Goal: Register for event/course

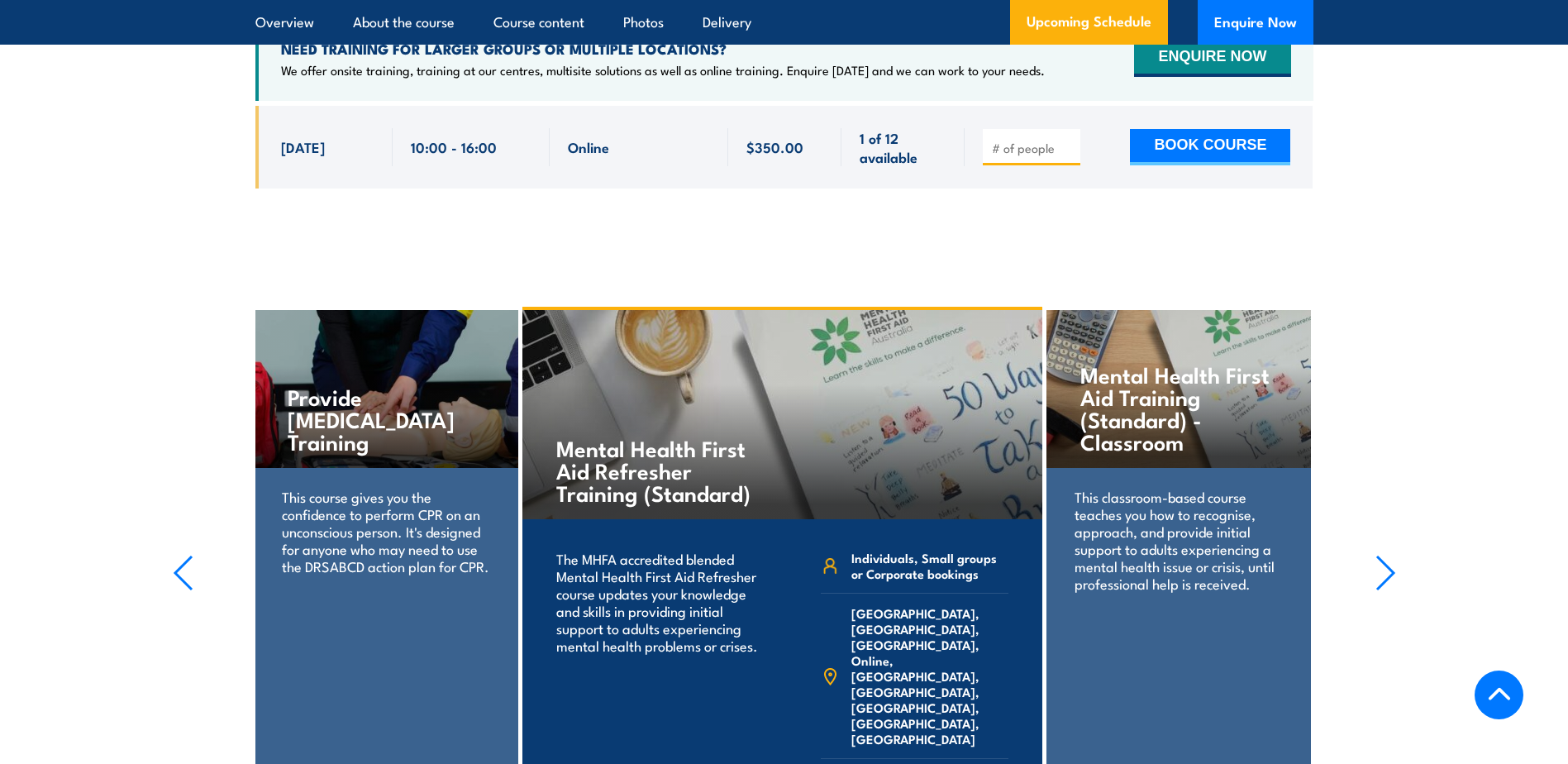
scroll to position [3651, 0]
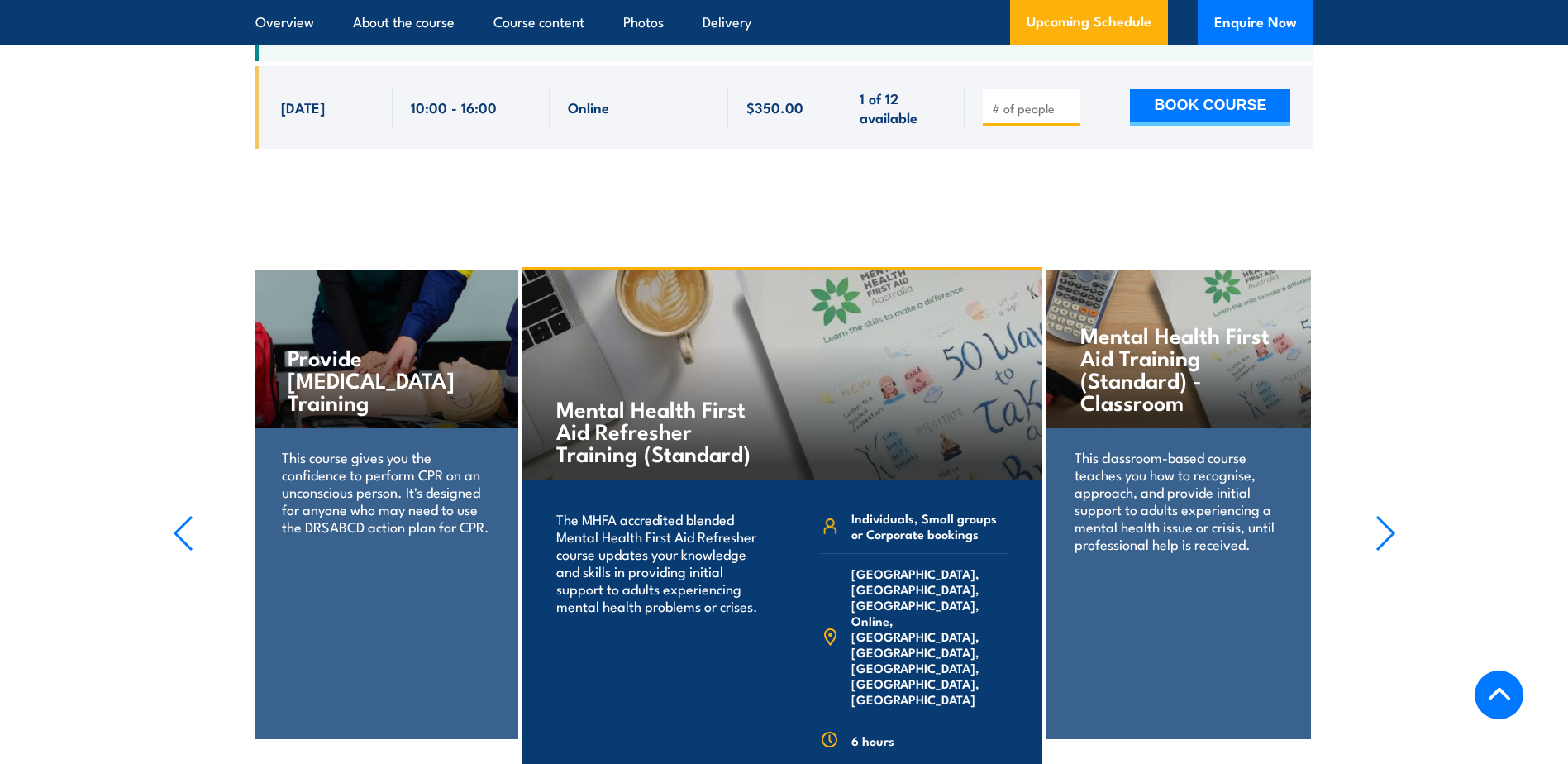
click at [1168, 349] on h4 "Mental Health First Aid Training (Standard) - Classroom" at bounding box center [1177, 368] width 196 height 89
click at [1218, 763] on link "ALL COURSES" at bounding box center [1255, 776] width 117 height 19
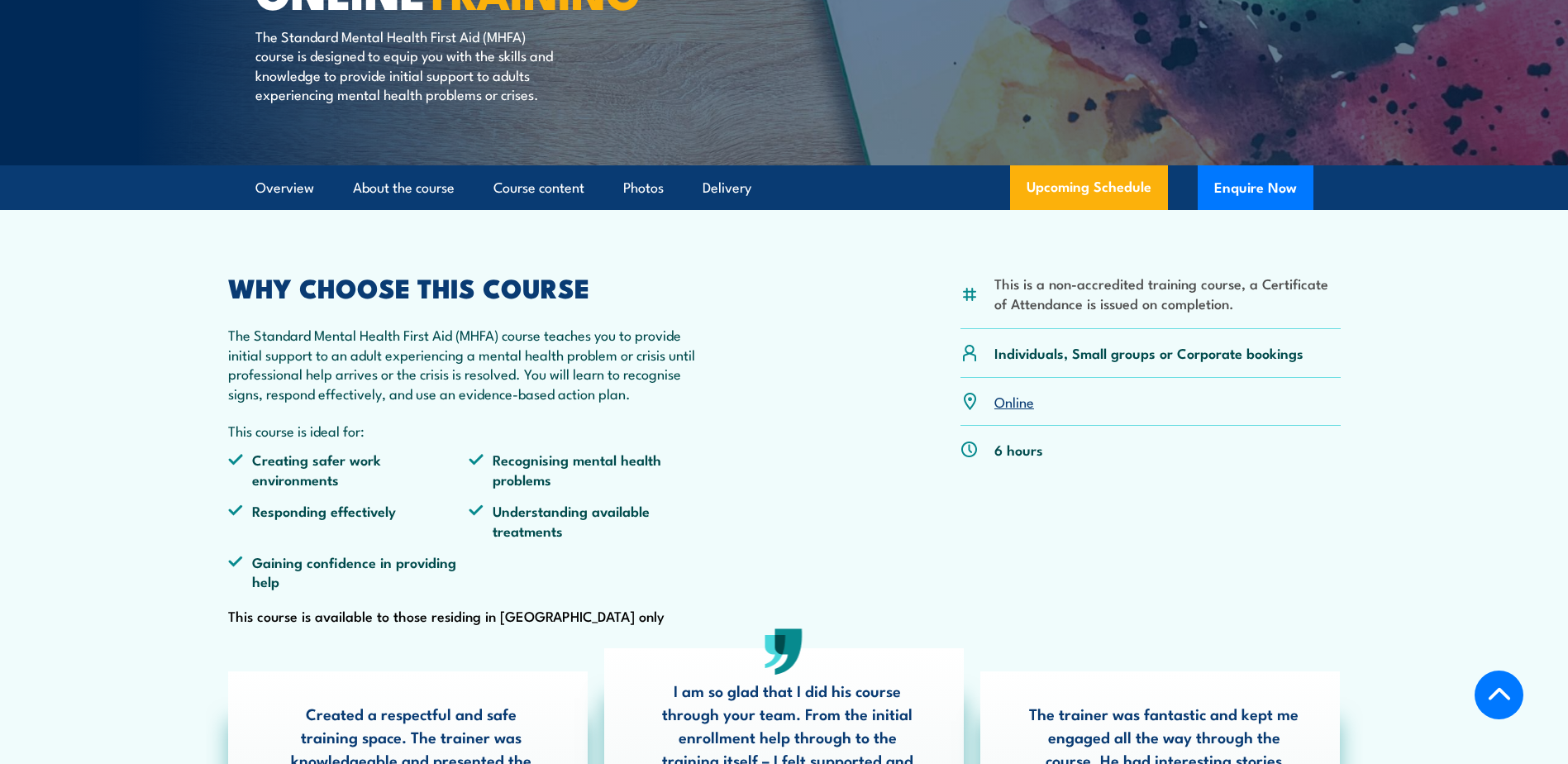
scroll to position [331, 0]
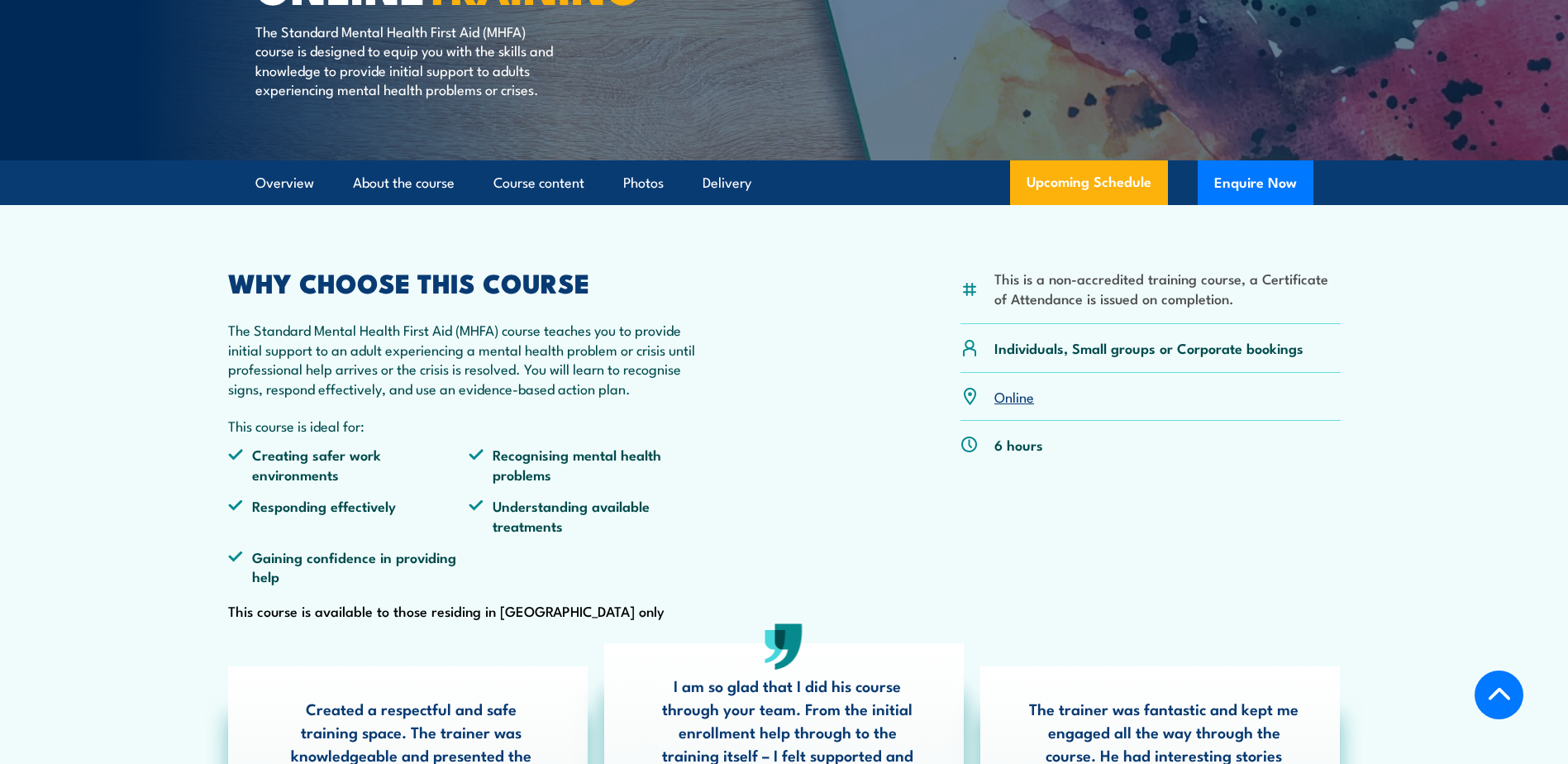
click at [847, 305] on div "This is a non-accredited training course, a Certificate of Attendance is issued…" at bounding box center [784, 446] width 1112 height 352
